Goal: Information Seeking & Learning: Learn about a topic

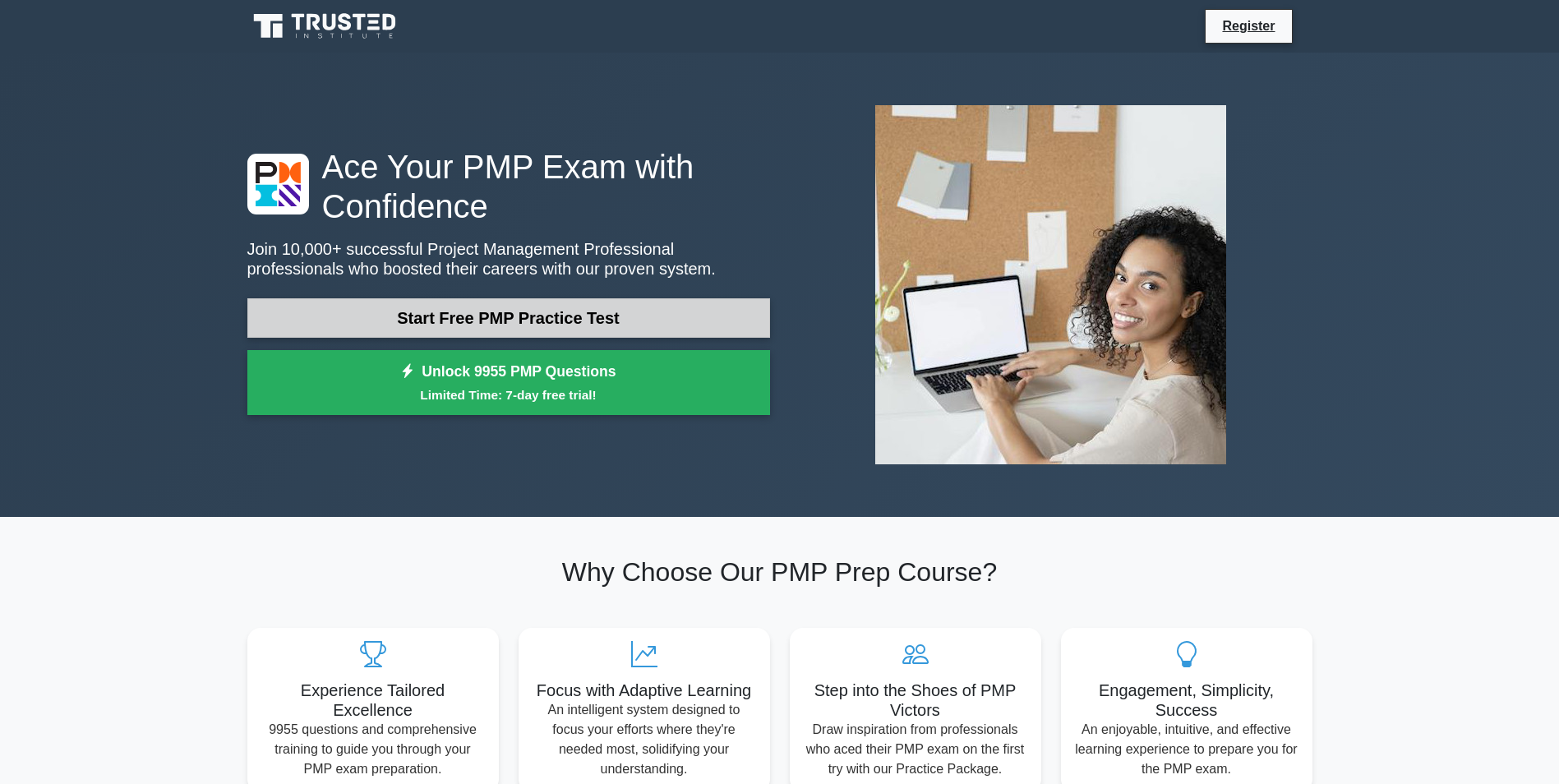
click at [526, 334] on link "Start Free PMP Practice Test" at bounding box center [509, 317] width 523 height 39
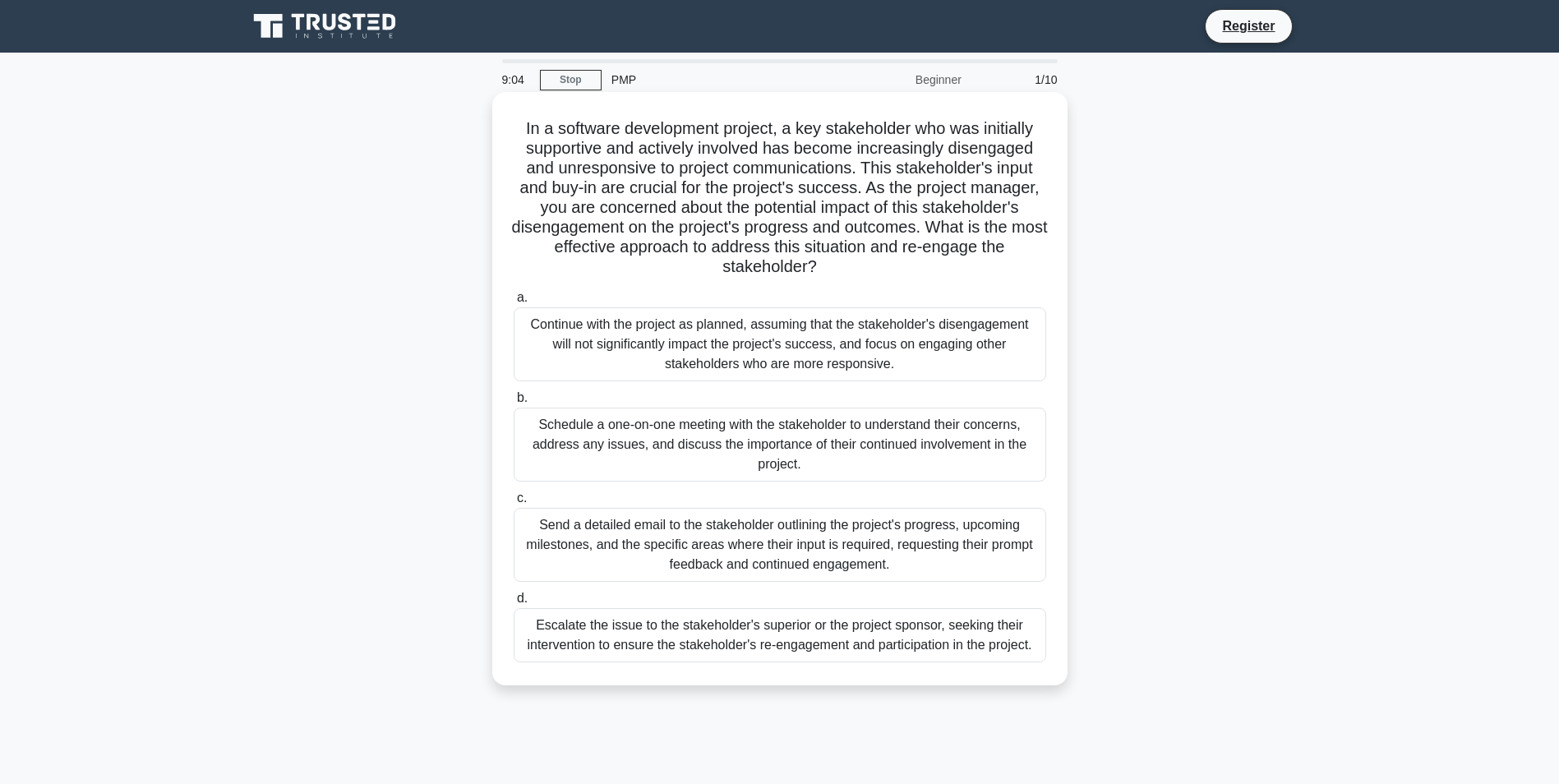
click at [974, 432] on div "Schedule a one-on-one meeting with the stakeholder to understand their concerns…" at bounding box center [780, 444] width 533 height 74
click at [514, 403] on input "b. Schedule a one-on-one meeting with the stakeholder to understand their conce…" at bounding box center [514, 398] width 0 height 10
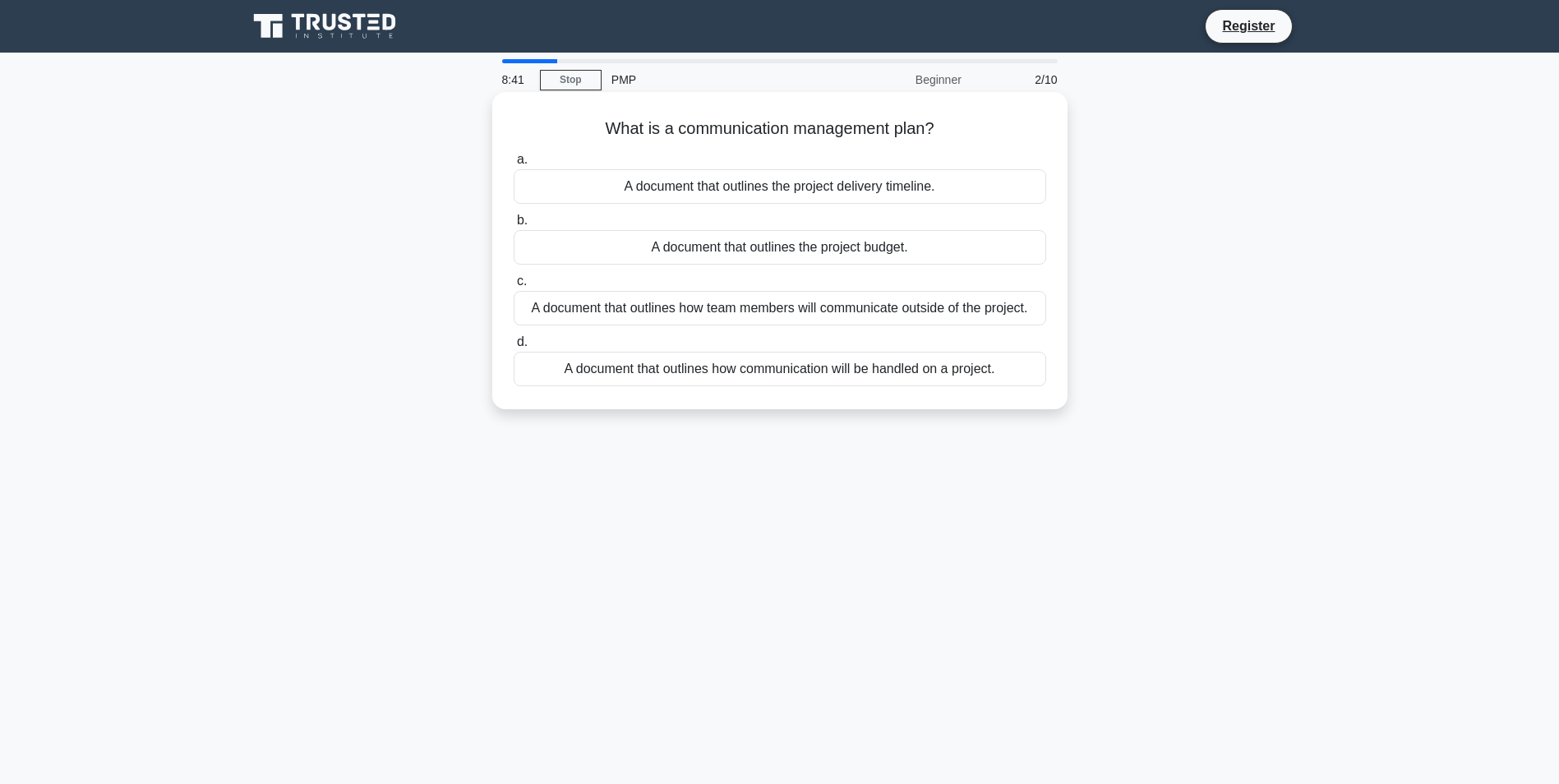
click at [952, 395] on div "What is a communication management plan? .spinner_0XTQ{transform-origin:center;…" at bounding box center [780, 250] width 563 height 304
click at [959, 378] on div "A document that outlines how communication will be handled on a project." at bounding box center [780, 369] width 533 height 35
click at [514, 348] on input "d. A document that outlines how communication will be handled on a project." at bounding box center [514, 342] width 0 height 10
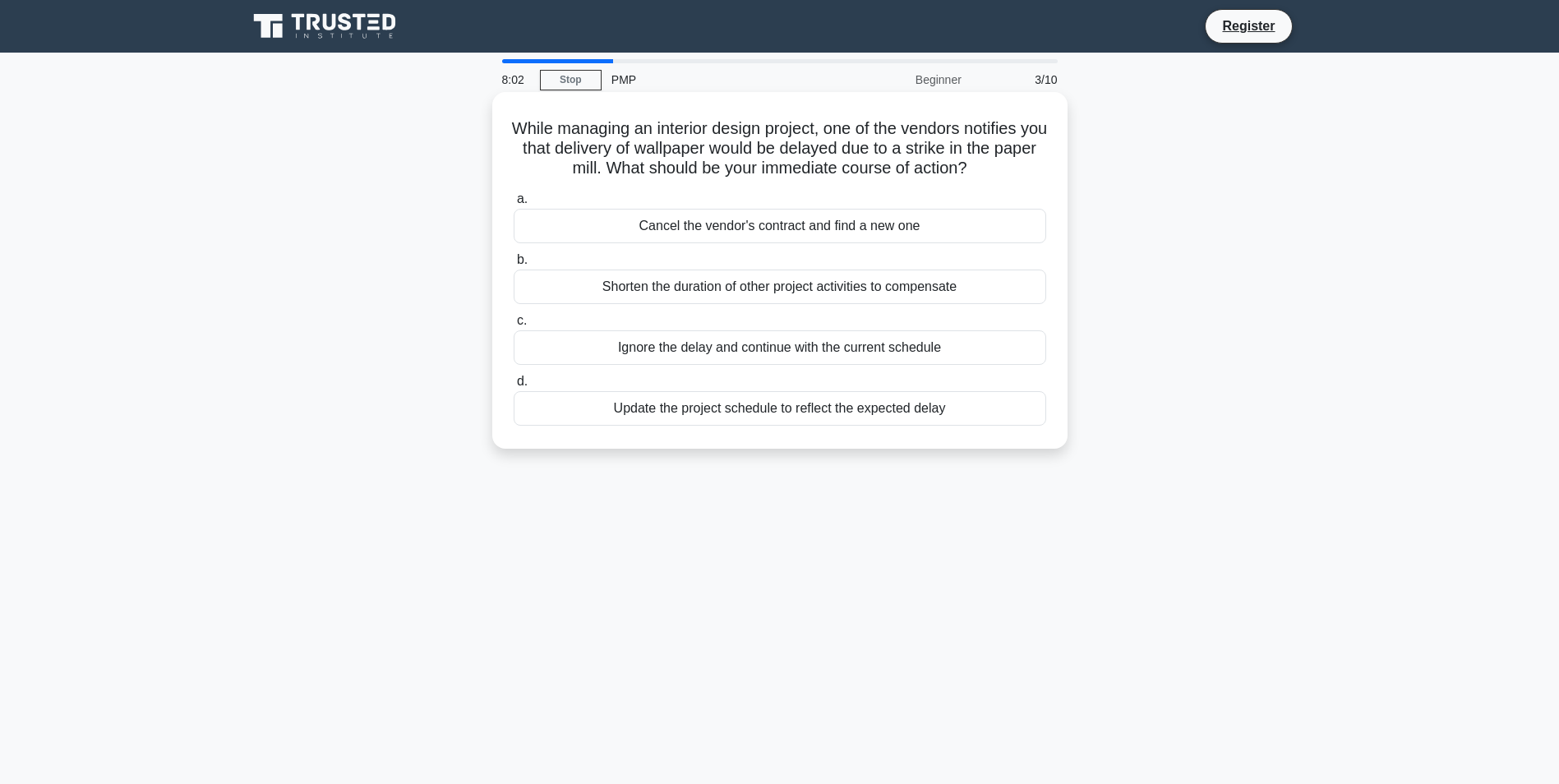
click at [939, 293] on div "Shorten the duration of other project activities to compensate" at bounding box center [780, 287] width 533 height 35
click at [514, 265] on input "b. Shorten the duration of other project activities to compensate" at bounding box center [514, 260] width 0 height 10
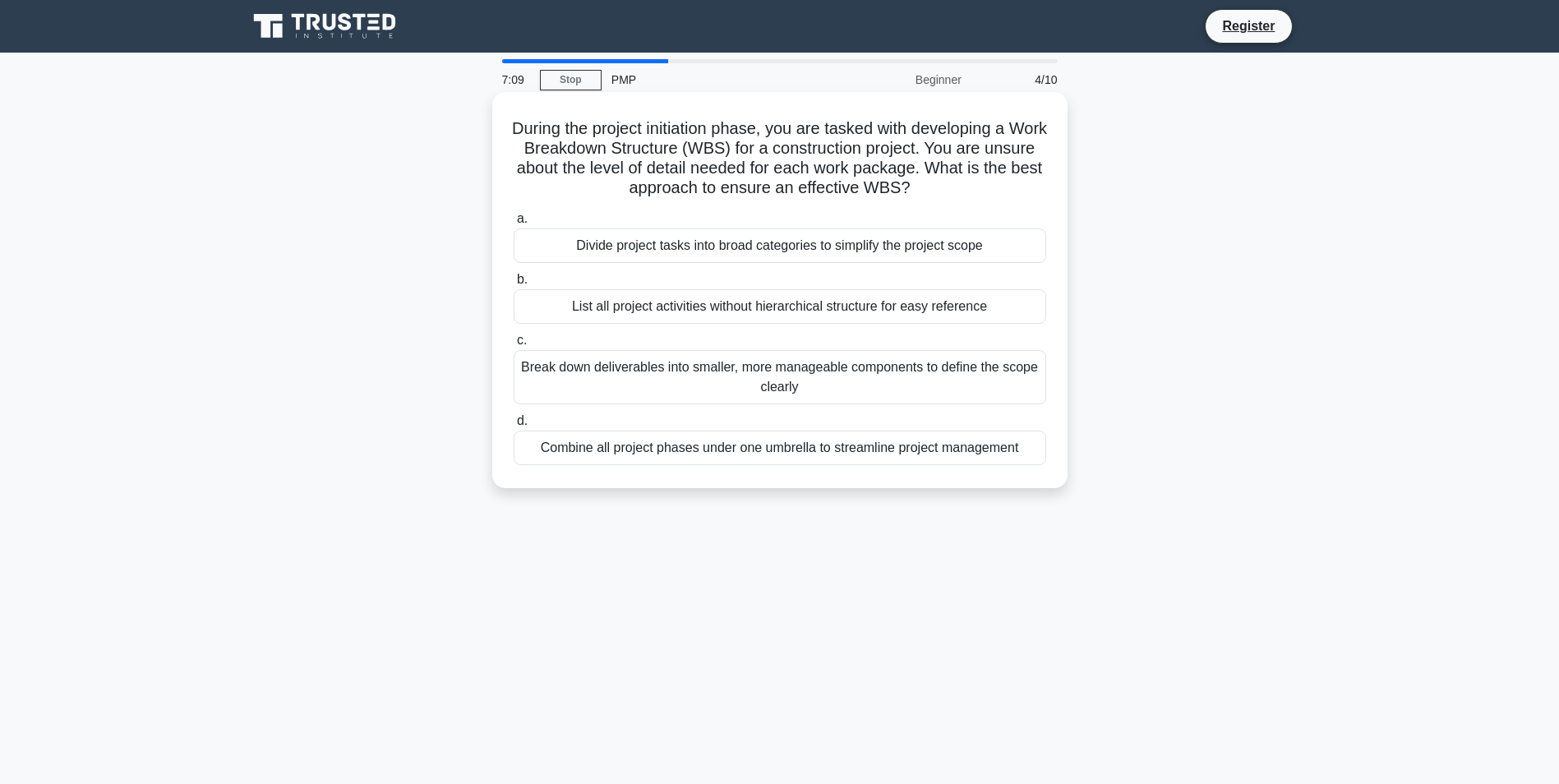
click at [930, 382] on div "Break down deliverables into smaller, more manageable components to define the …" at bounding box center [780, 377] width 533 height 54
click at [514, 346] on input "c. Break down deliverables into smaller, more manageable components to define t…" at bounding box center [514, 341] width 0 height 10
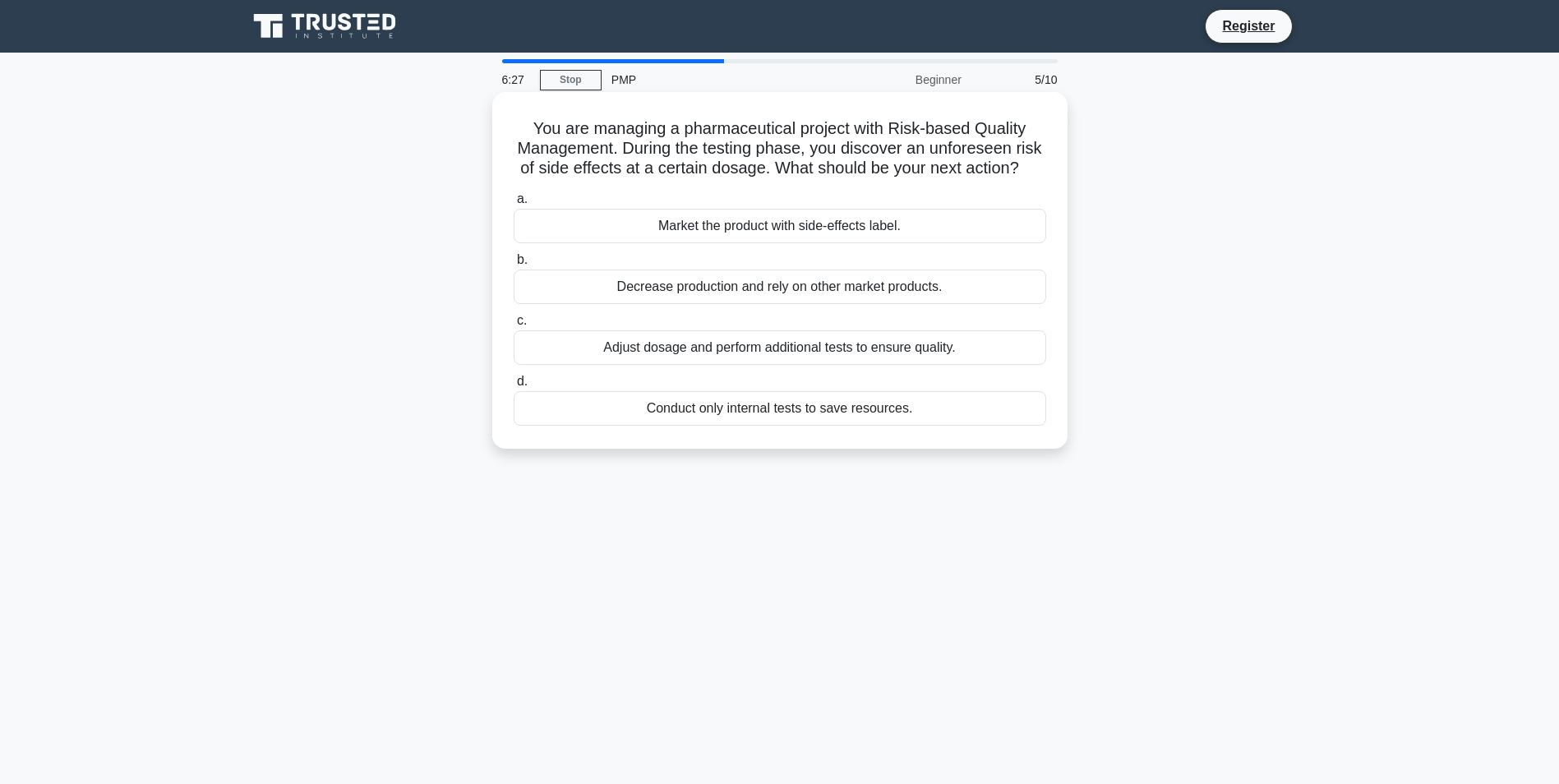
click at [909, 365] on div "Adjust dosage and perform additional tests to ensure quality." at bounding box center [780, 348] width 533 height 35
click at [514, 326] on input "c. Adjust dosage and perform additional tests to ensure quality." at bounding box center [514, 321] width 0 height 10
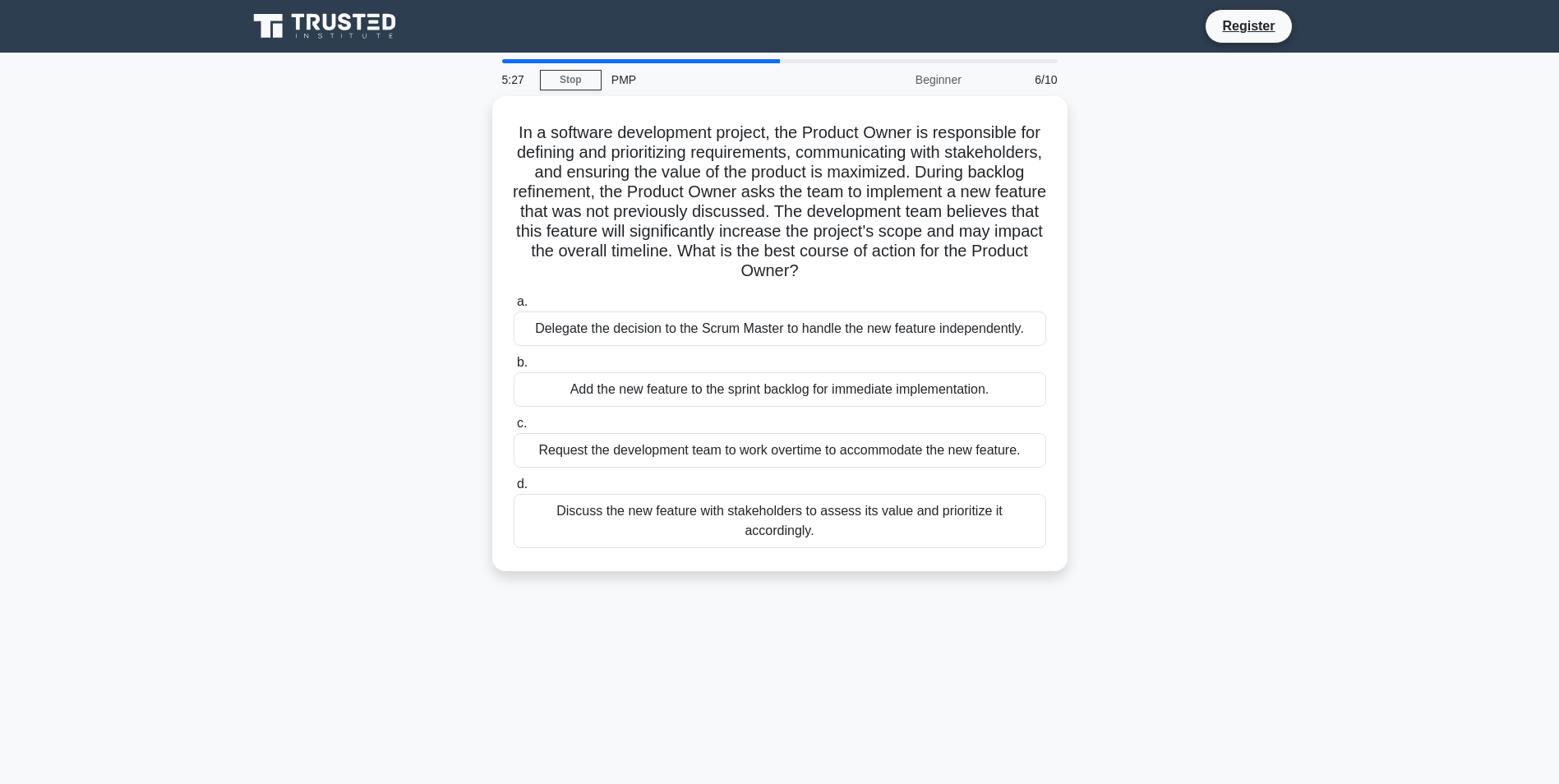
click at [963, 513] on div "Discuss the new feature with stakeholders to assess its value and prioritize it…" at bounding box center [780, 521] width 533 height 54
click at [514, 489] on input "d. Discuss the new feature with stakeholders to assess its value and prioritize…" at bounding box center [514, 484] width 0 height 10
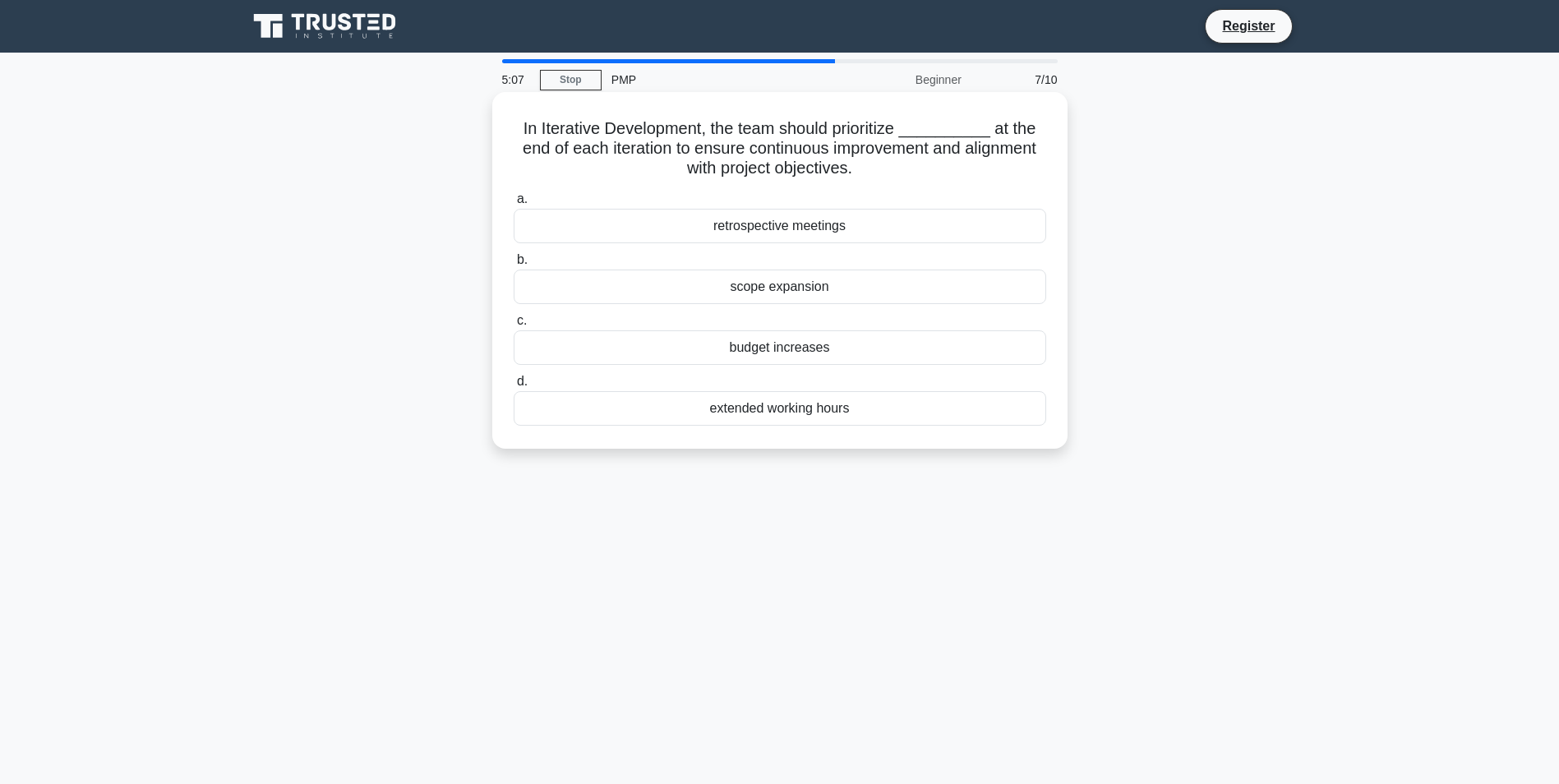
click at [825, 285] on div "scope expansion" at bounding box center [780, 287] width 533 height 35
click at [514, 265] on input "b. scope expansion" at bounding box center [514, 260] width 0 height 10
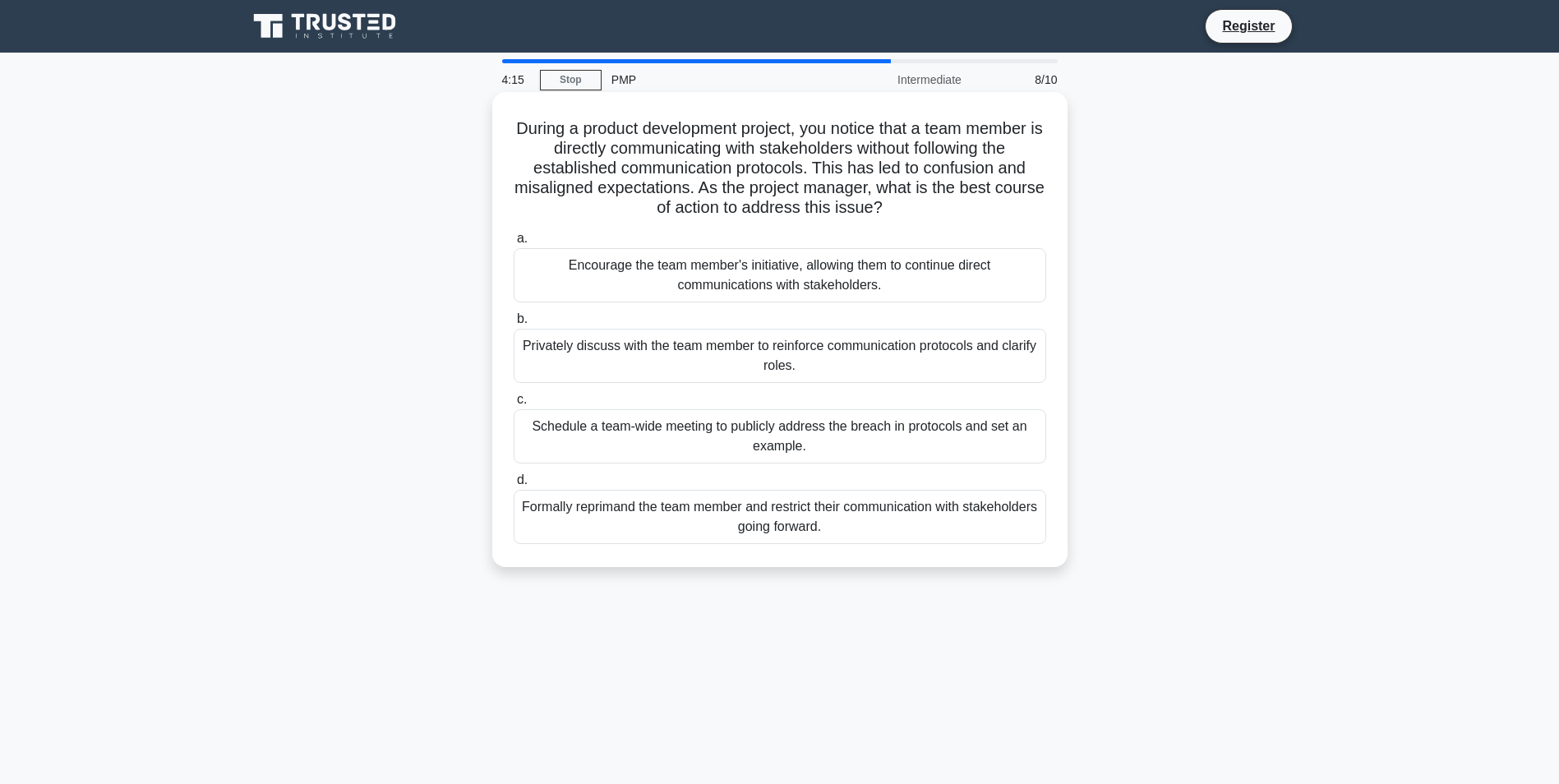
click at [877, 371] on div "Privately discuss with the team member to reinforce communication protocols and…" at bounding box center [780, 355] width 533 height 54
click at [514, 324] on input "b. Privately discuss with the team member to reinforce communication protocols …" at bounding box center [514, 319] width 0 height 10
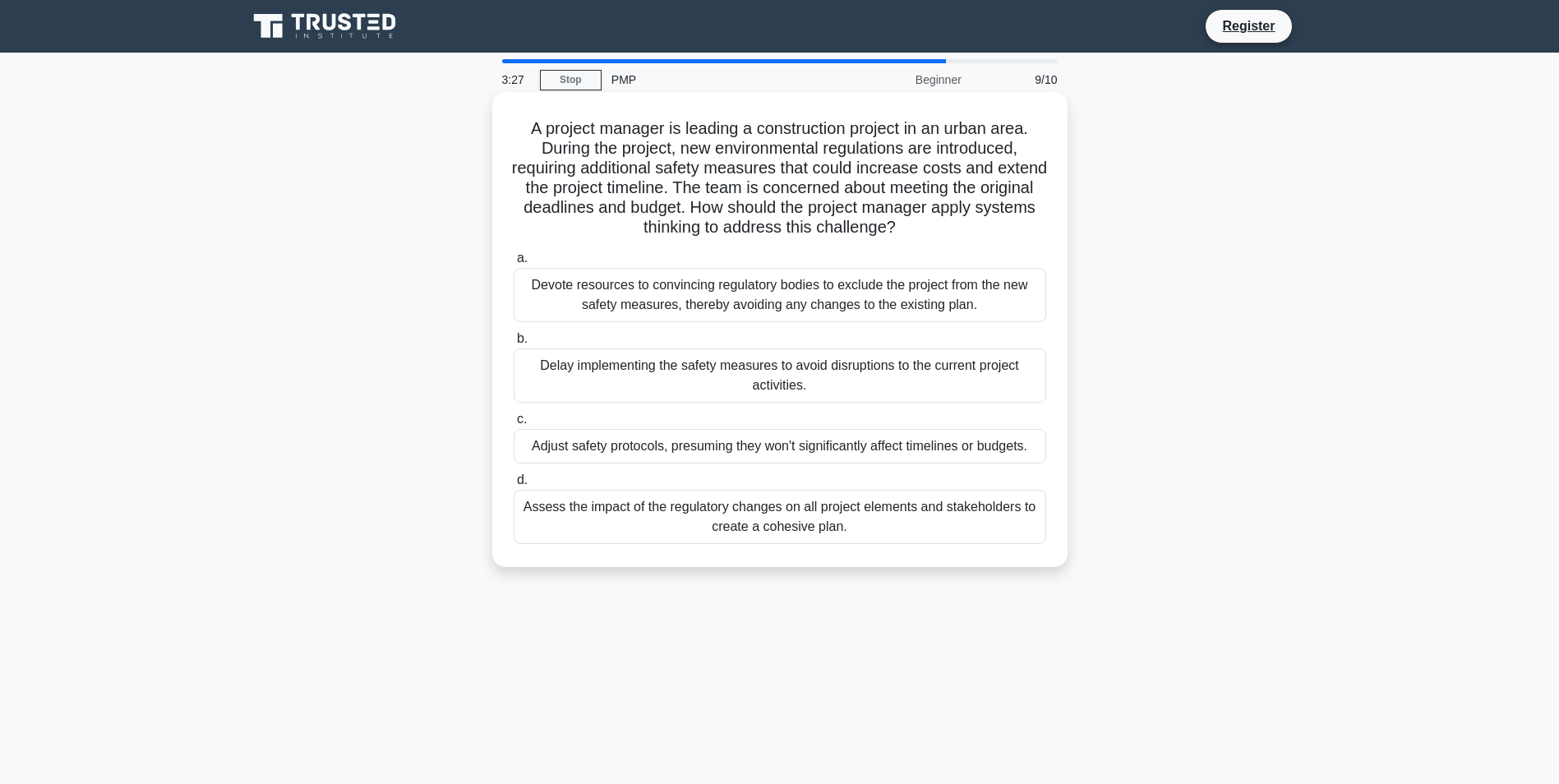
click at [797, 514] on div "Assess the impact of the regulatory changes on all project elements and stakeho…" at bounding box center [780, 516] width 533 height 54
click at [514, 486] on input "d. Assess the impact of the regulatory changes on all project elements and stak…" at bounding box center [514, 480] width 0 height 10
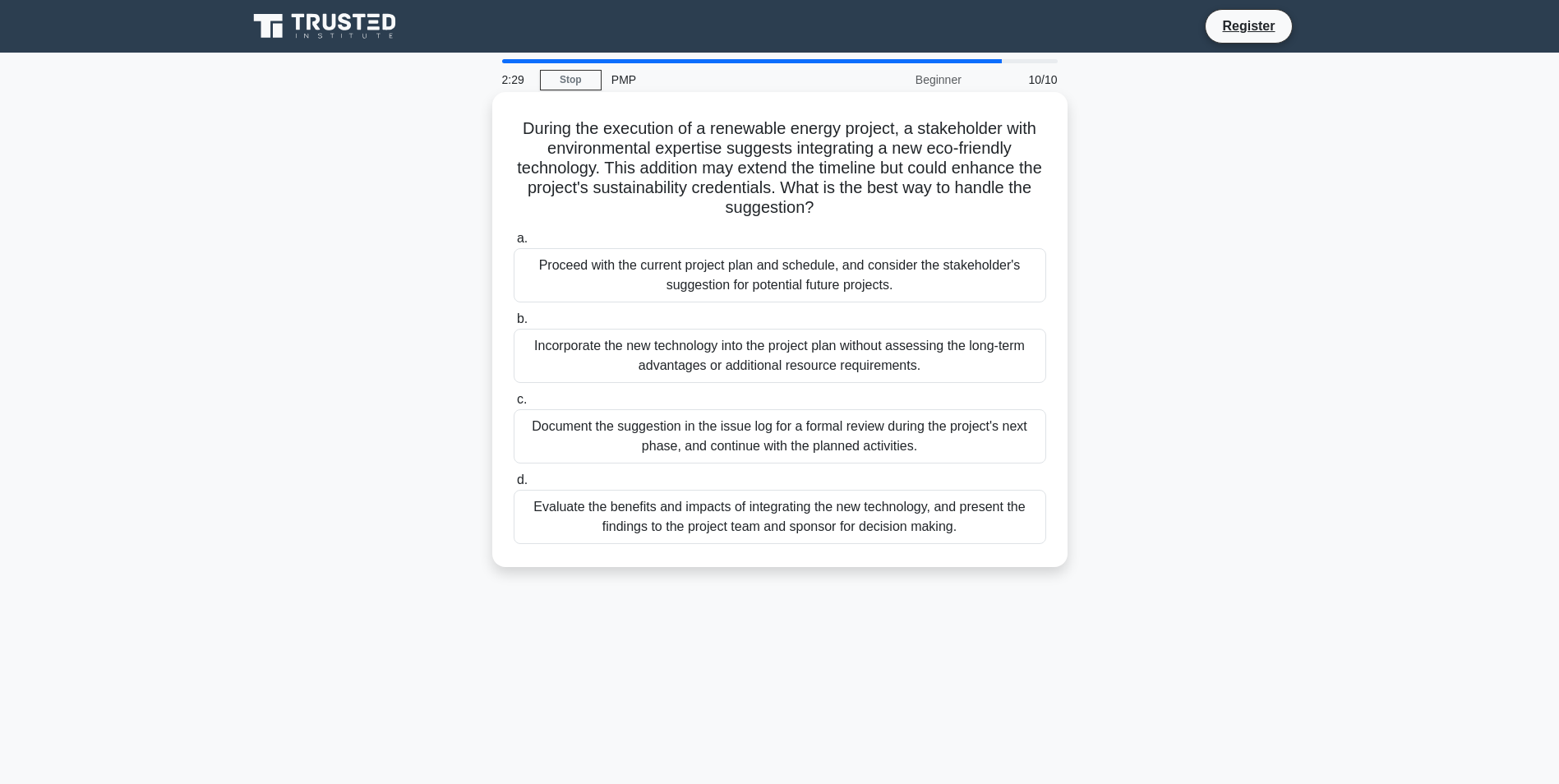
click at [969, 533] on div "Evaluate the benefits and impacts of integrating the new technology, and presen…" at bounding box center [780, 516] width 533 height 54
click at [514, 486] on input "d. Evaluate the benefits and impacts of integrating the new technology, and pre…" at bounding box center [514, 480] width 0 height 10
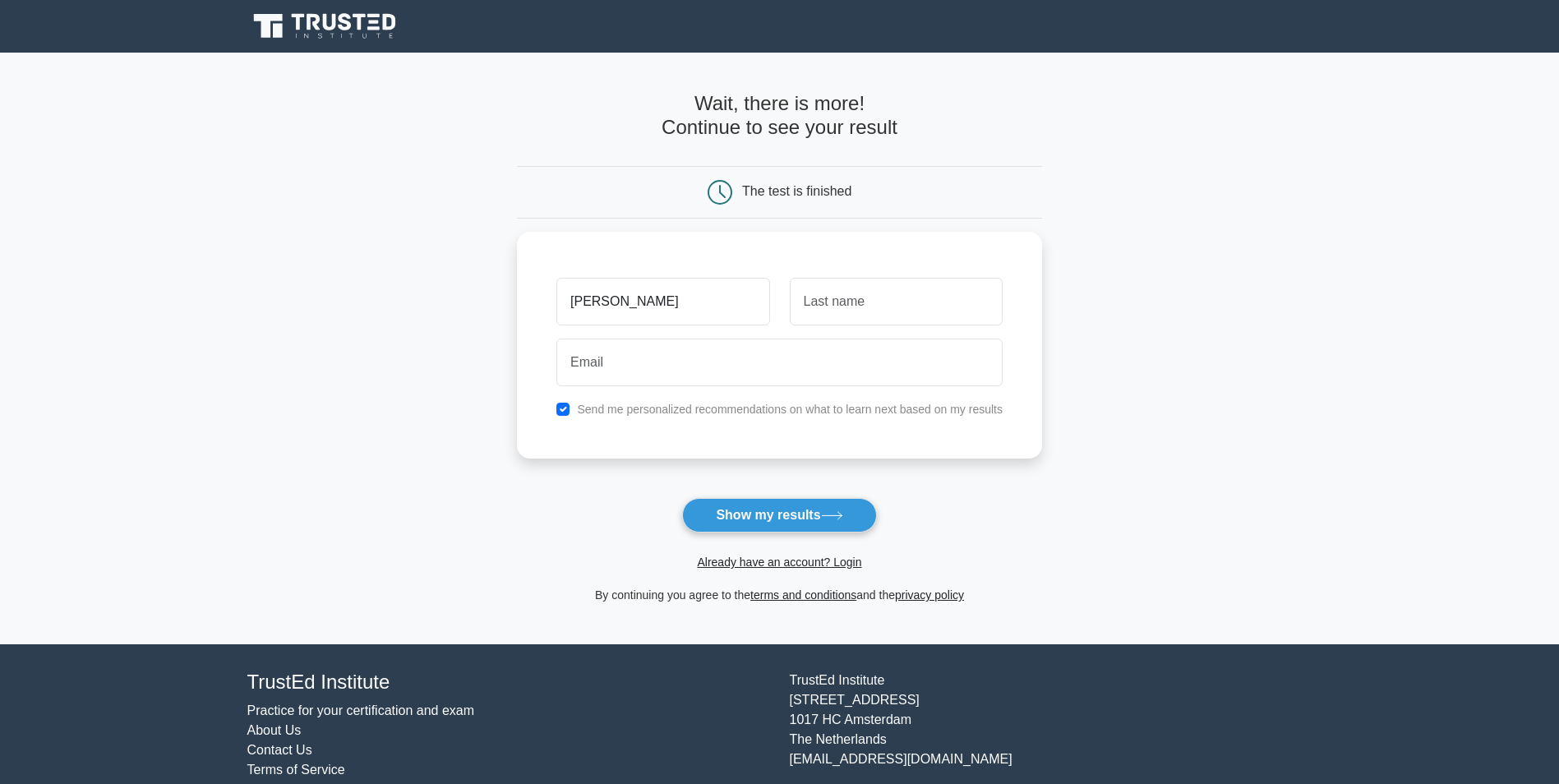
type input "[PERSON_NAME]"
type input "Leung"
click at [563, 406] on input "checkbox" at bounding box center [563, 404] width 13 height 13
checkbox input "false"
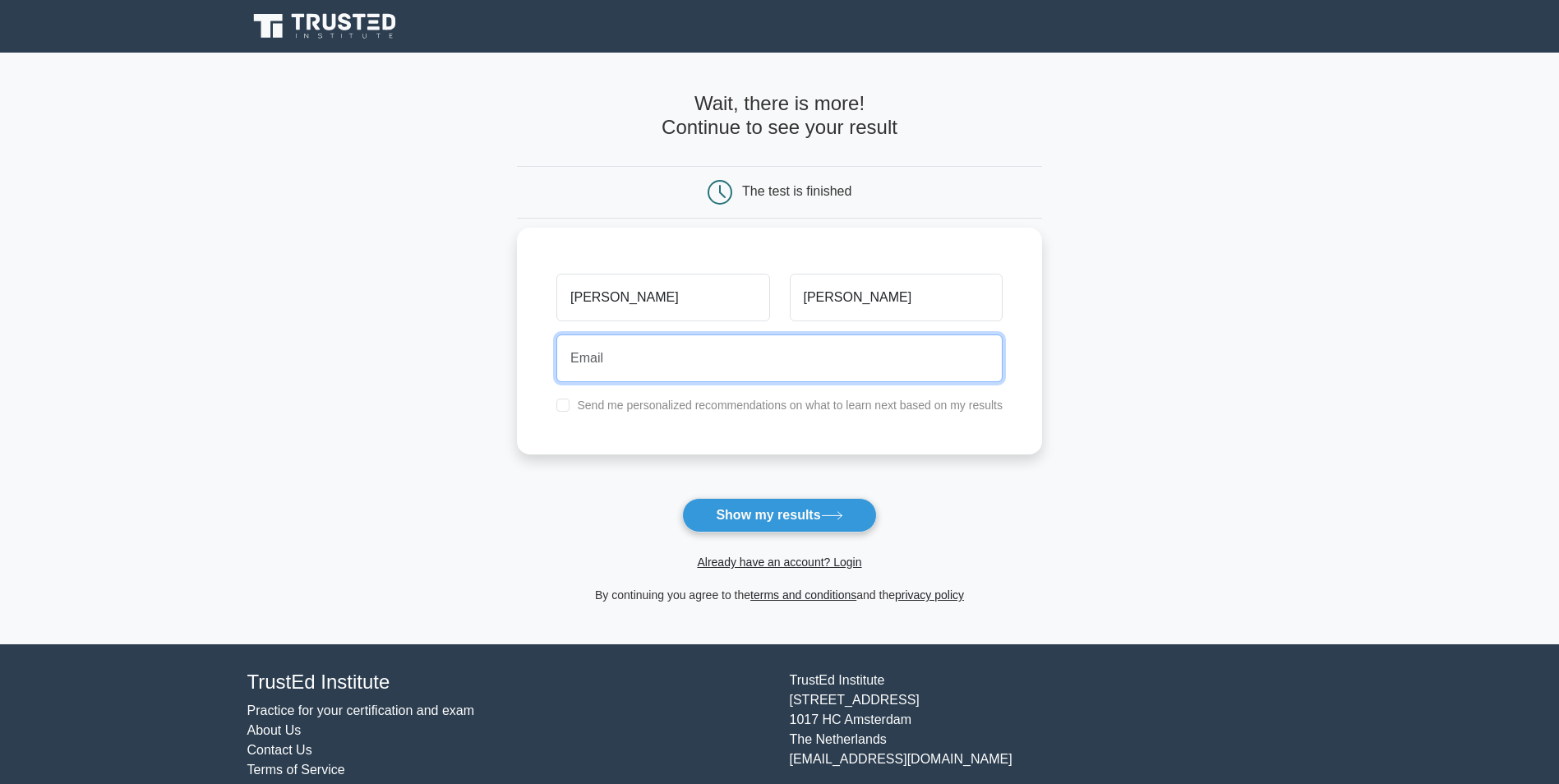
click at [655, 372] on input "email" at bounding box center [779, 358] width 446 height 48
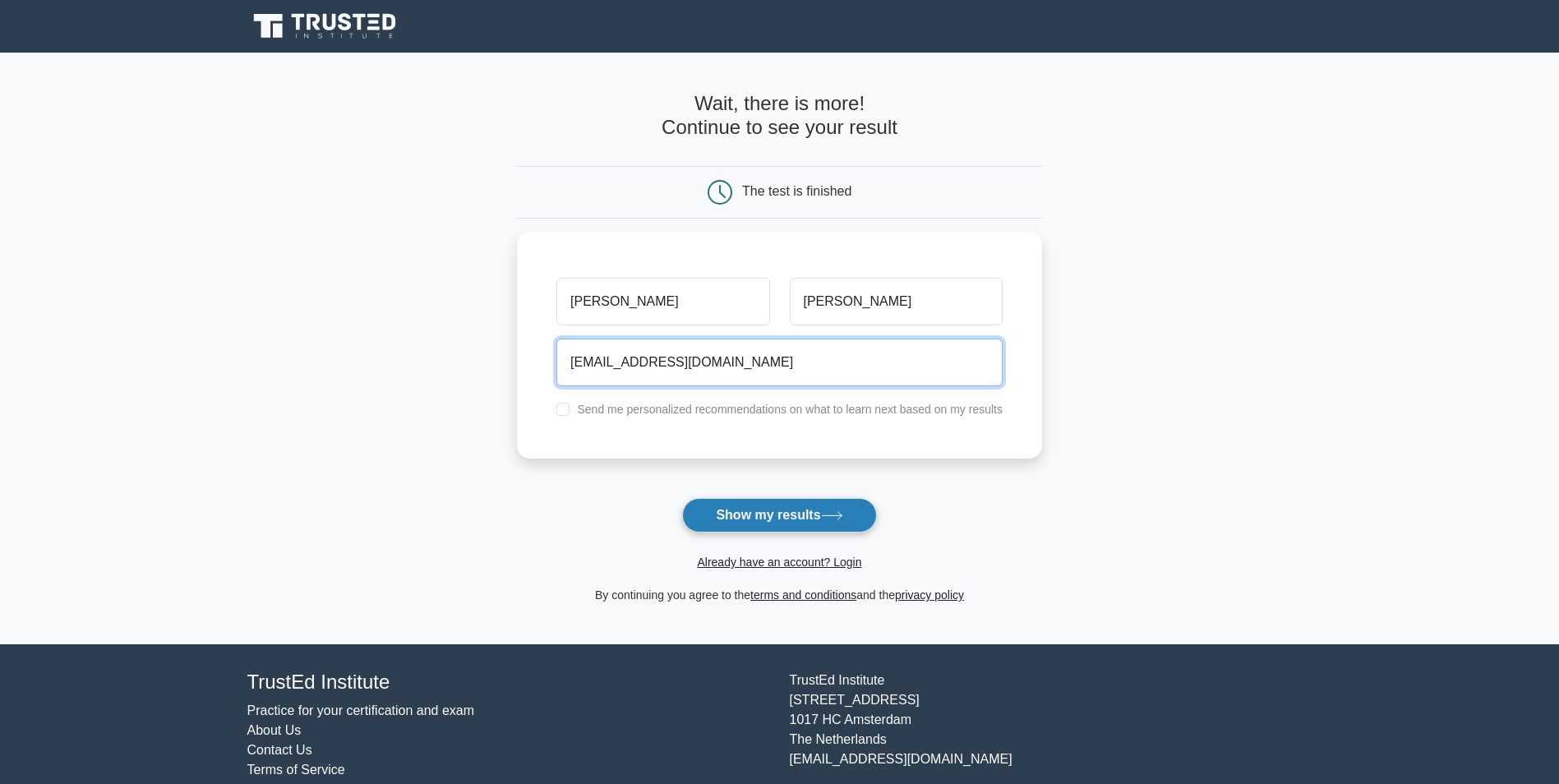
type input "hollowmannetwork@gmail.com"
click at [756, 515] on button "Show my results" at bounding box center [779, 515] width 194 height 35
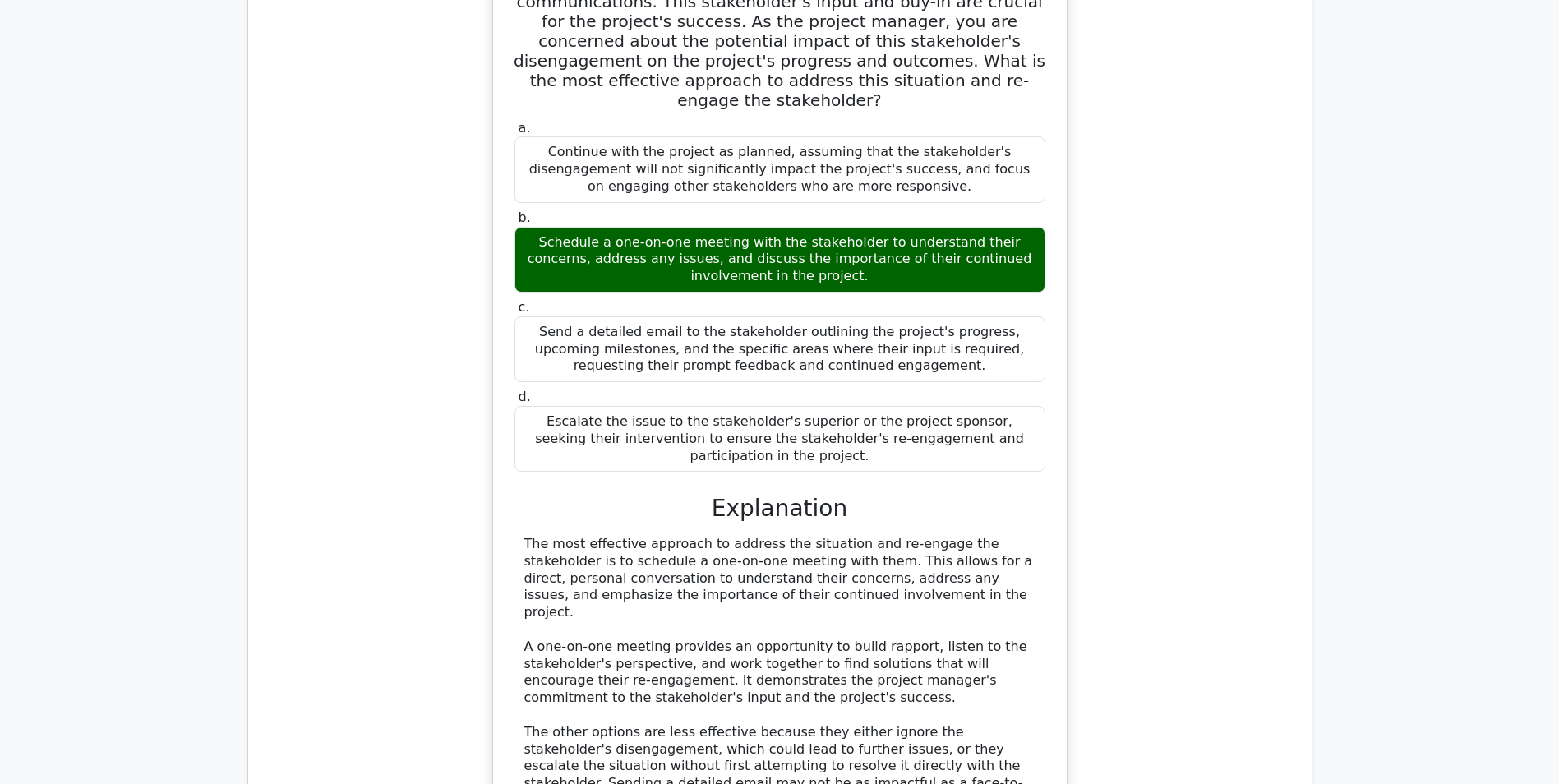
scroll to position [2054, 0]
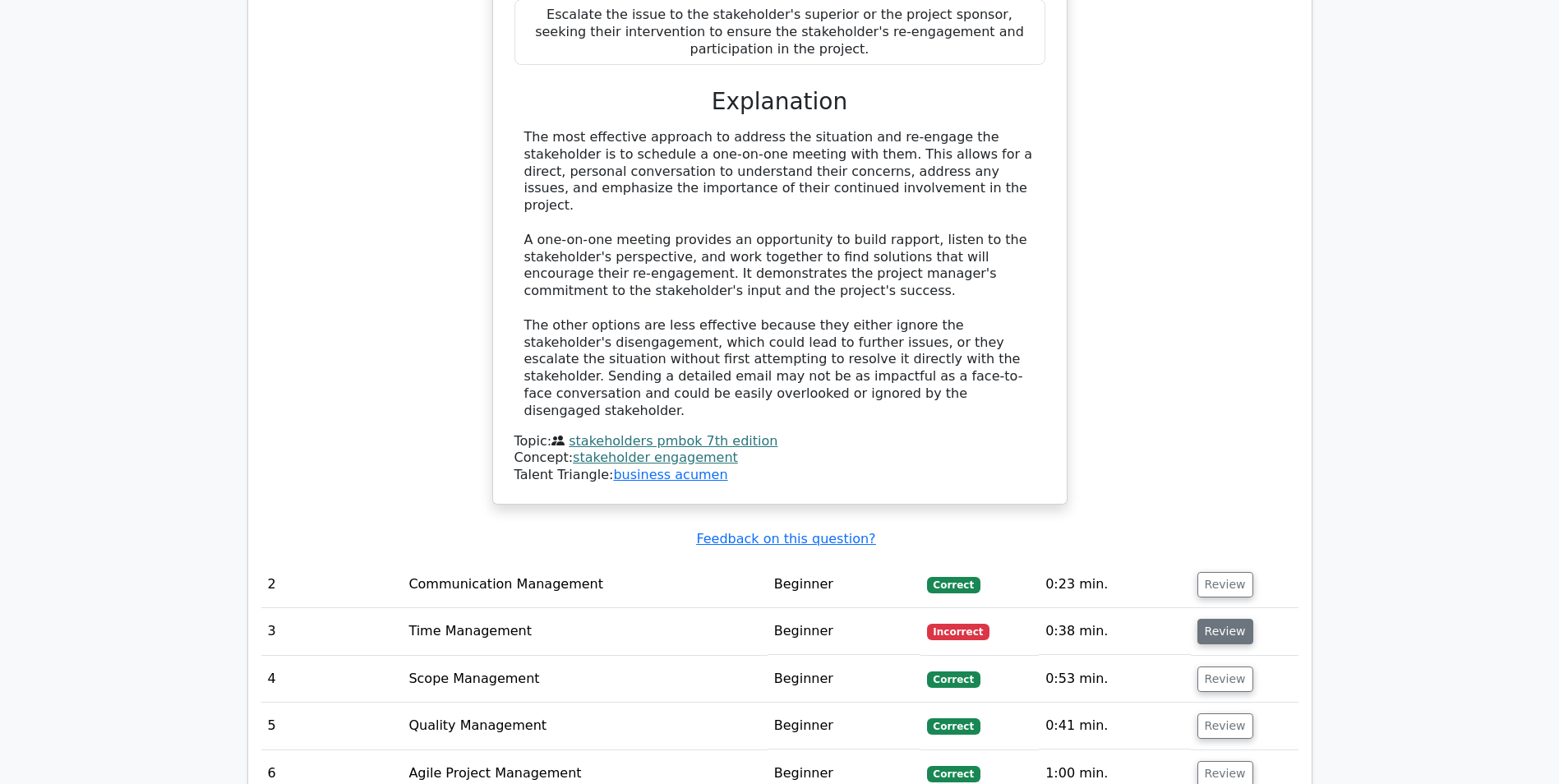
click at [1211, 619] on button "Review" at bounding box center [1225, 631] width 56 height 25
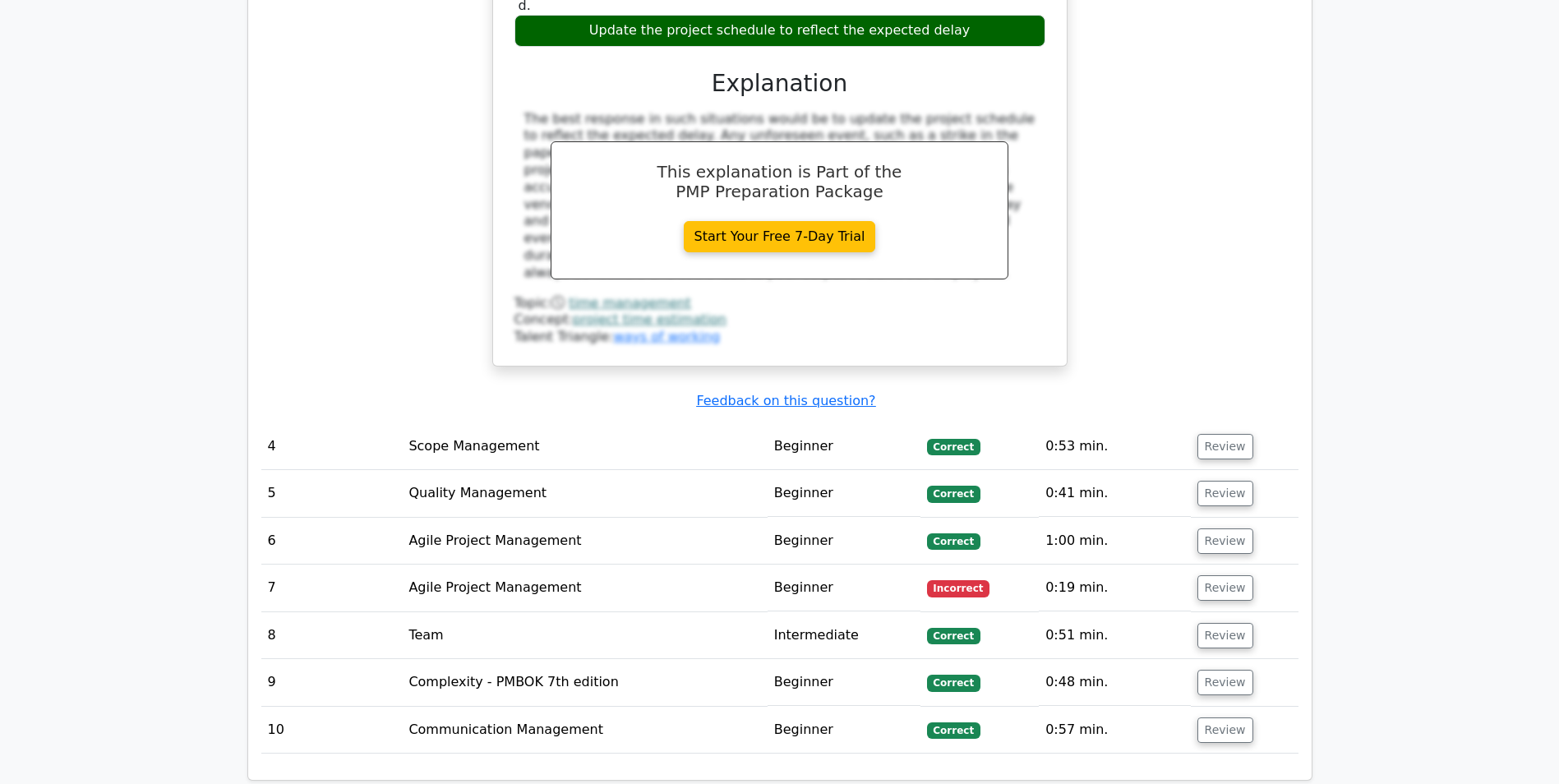
scroll to position [3122, 0]
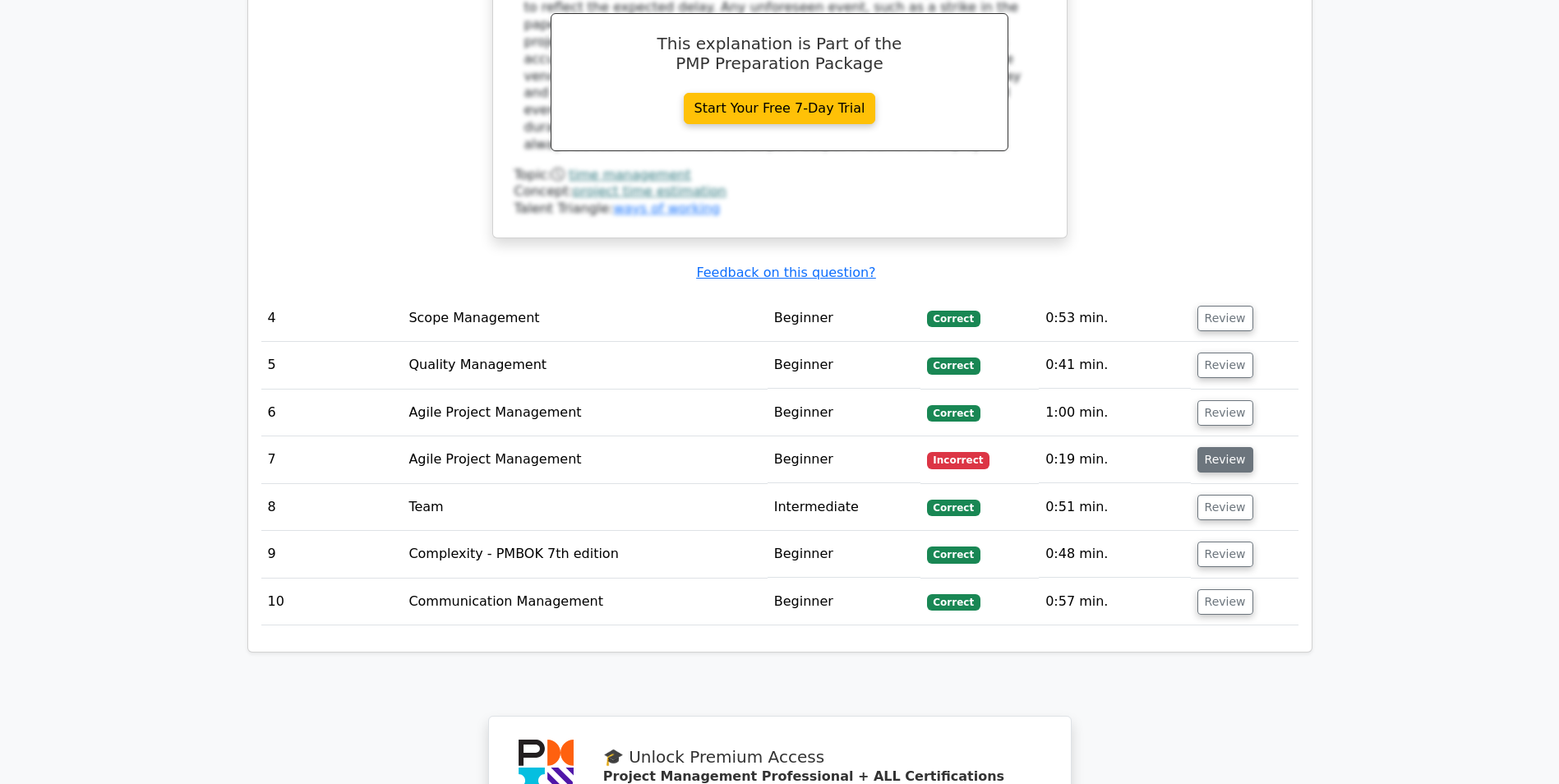
click at [1216, 447] on button "Review" at bounding box center [1225, 459] width 56 height 25
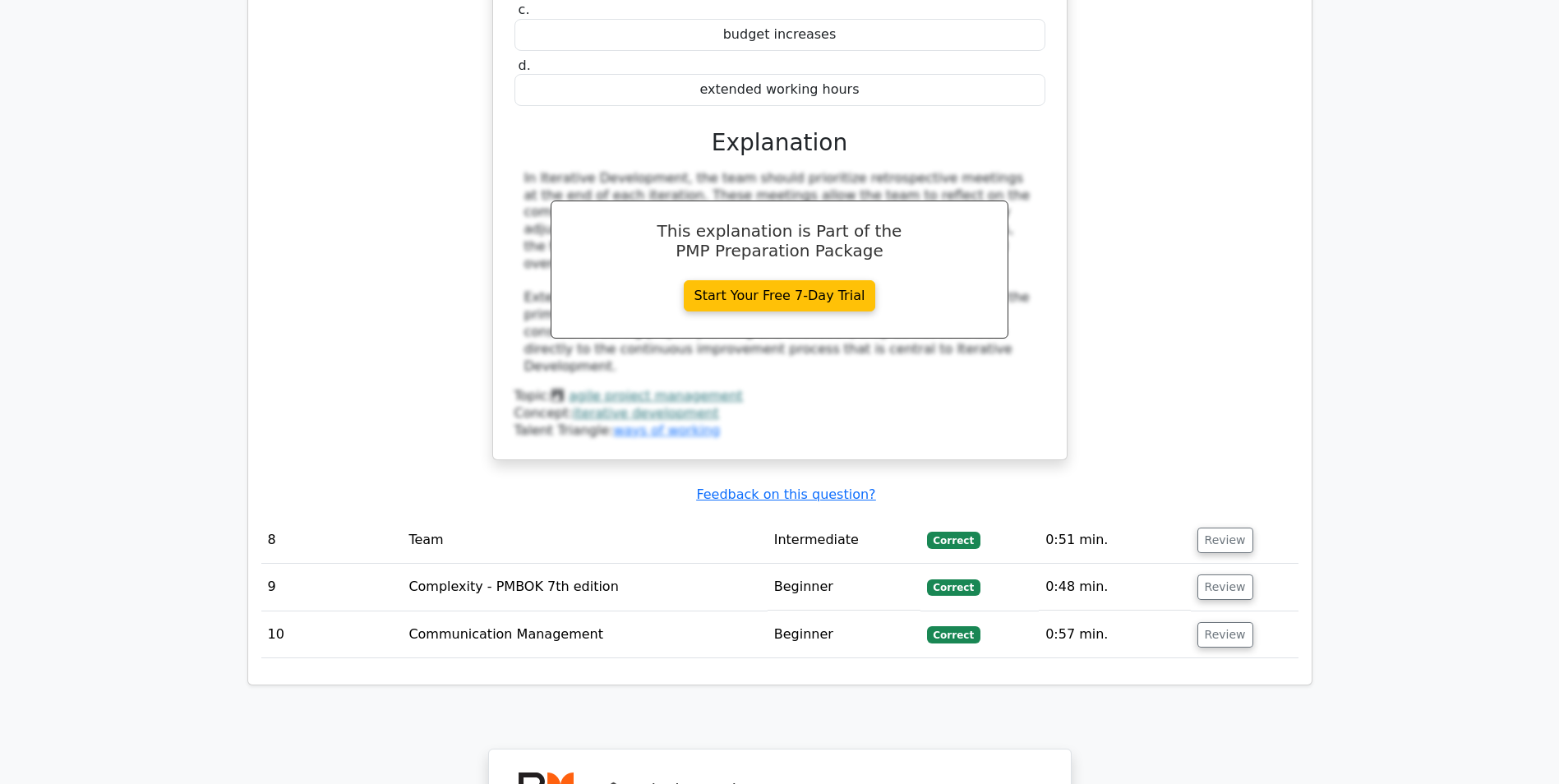
scroll to position [3862, 0]
